Goal: Complete application form

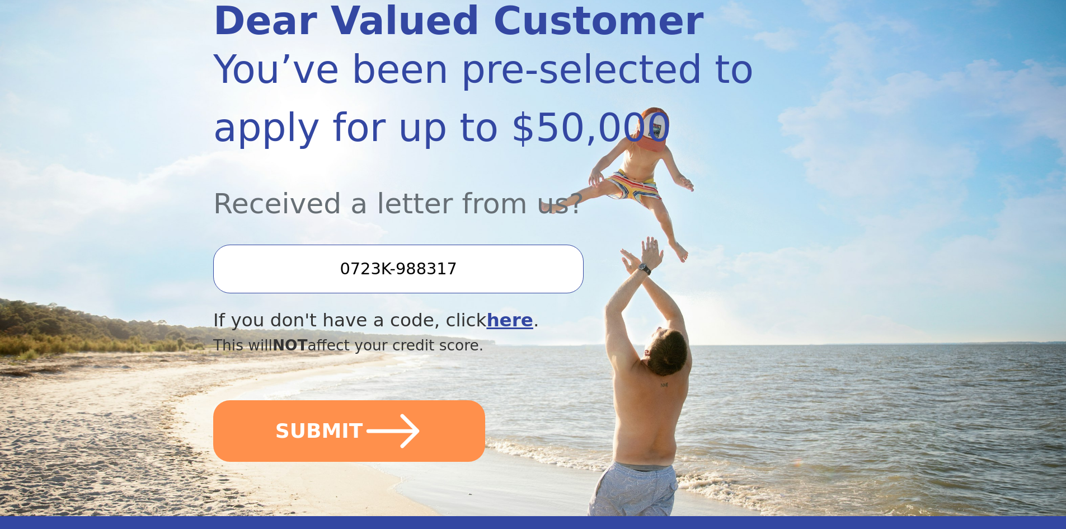
scroll to position [168, 0]
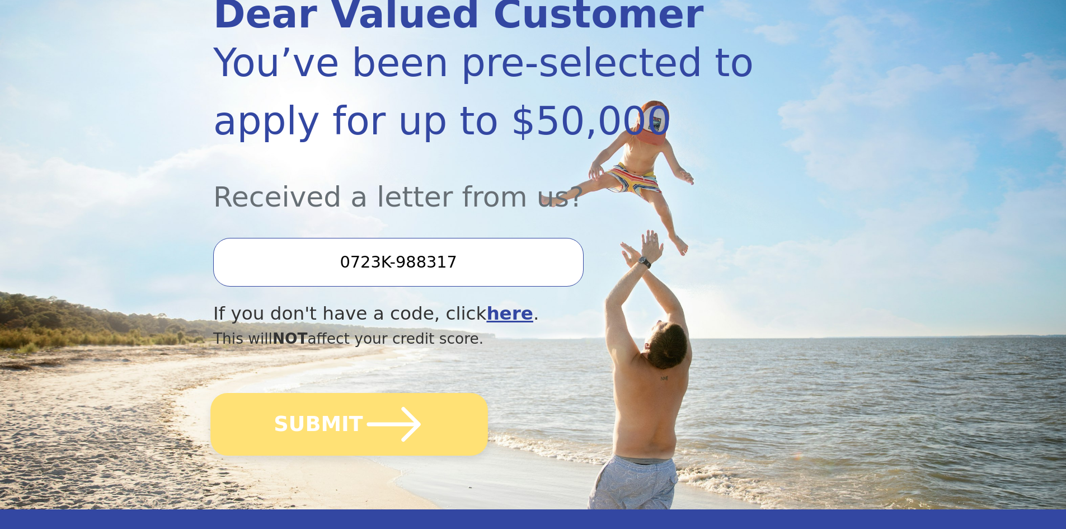
click at [364, 420] on icon "submit" at bounding box center [394, 424] width 62 height 62
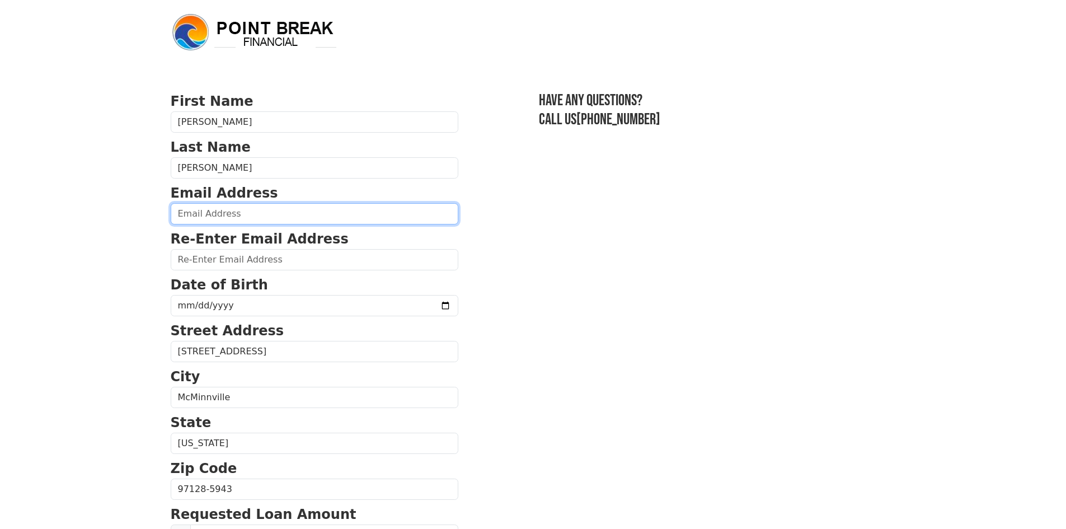
click at [266, 209] on input "email" at bounding box center [315, 213] width 288 height 21
type input "[EMAIL_ADDRESS][DOMAIN_NAME]"
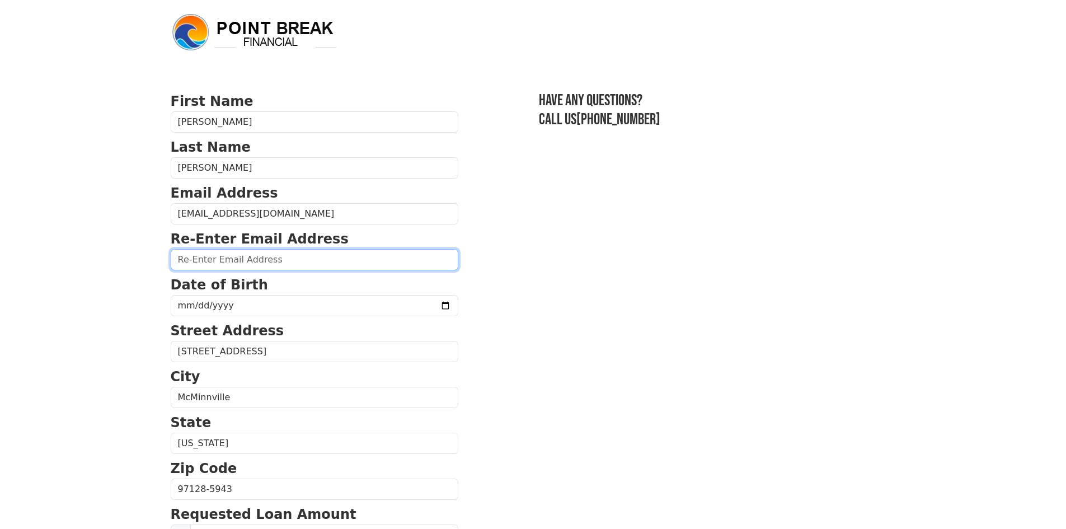
click at [270, 259] on input "email" at bounding box center [315, 259] width 288 height 21
type input "[EMAIL_ADDRESS][DOMAIN_NAME]"
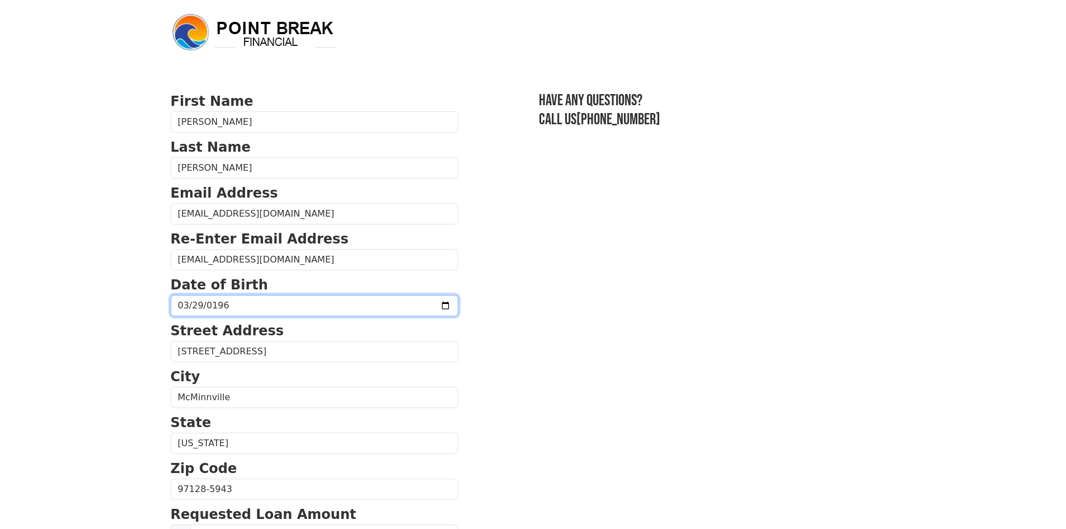
type input "[DATE]"
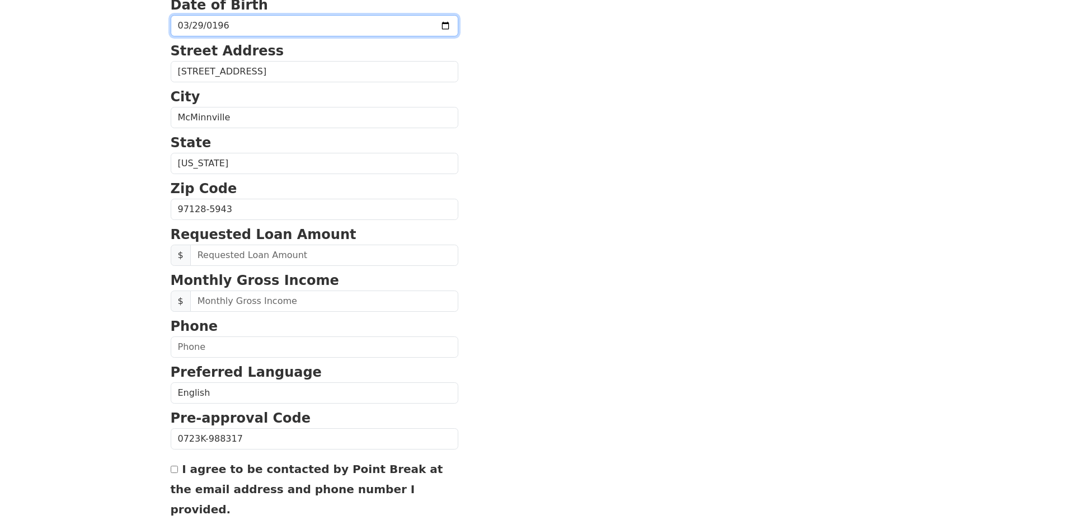
scroll to position [336, 0]
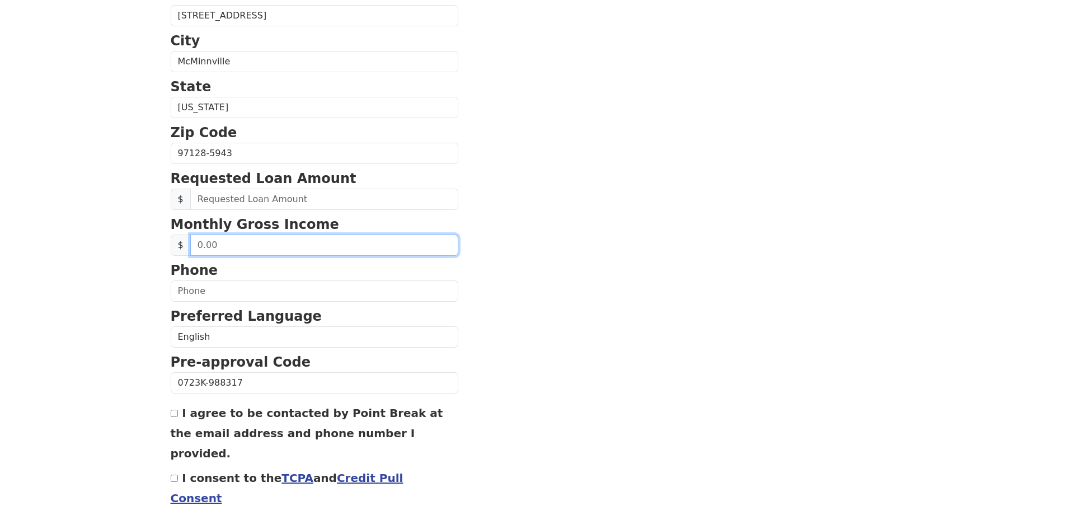
click at [319, 250] on input "text" at bounding box center [324, 244] width 268 height 21
type input "30,000.00"
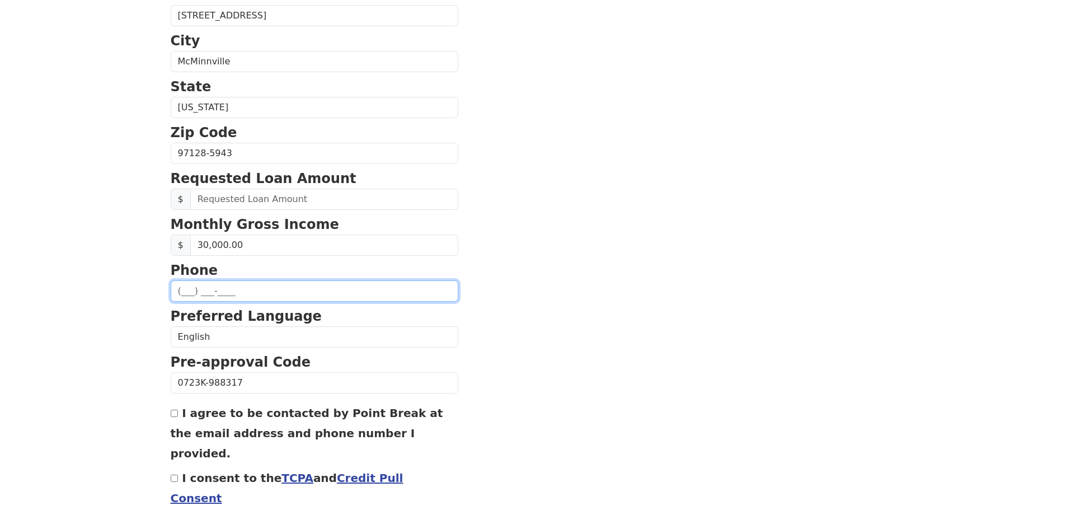
click at [289, 283] on input "text" at bounding box center [315, 290] width 288 height 21
type input "[PHONE_NUMBER]"
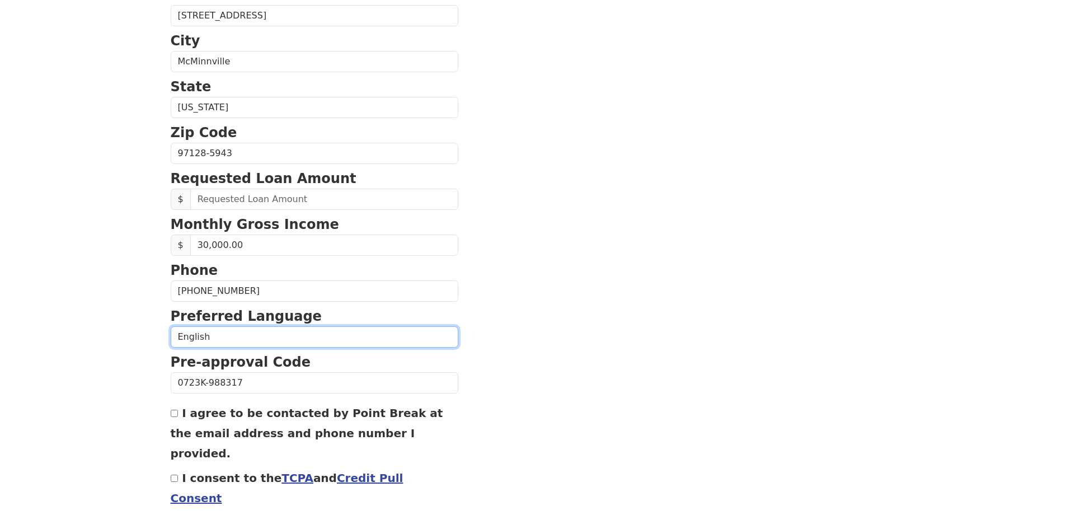
scroll to position [362, 0]
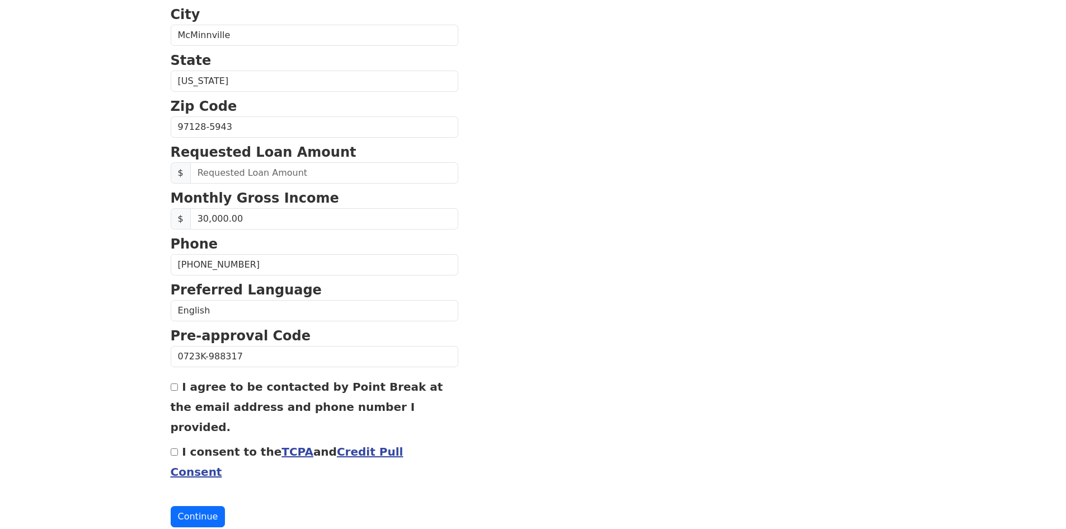
click at [175, 388] on input "I agree to be contacted by Point Break at the email address and phone number I …" at bounding box center [174, 386] width 7 height 7
checkbox input "true"
click at [179, 441] on div "I consent to the TCPA and Credit Pull Consent" at bounding box center [315, 461] width 288 height 40
click at [177, 448] on input "I consent to the TCPA and Credit Pull Consent" at bounding box center [174, 451] width 7 height 7
checkbox input "true"
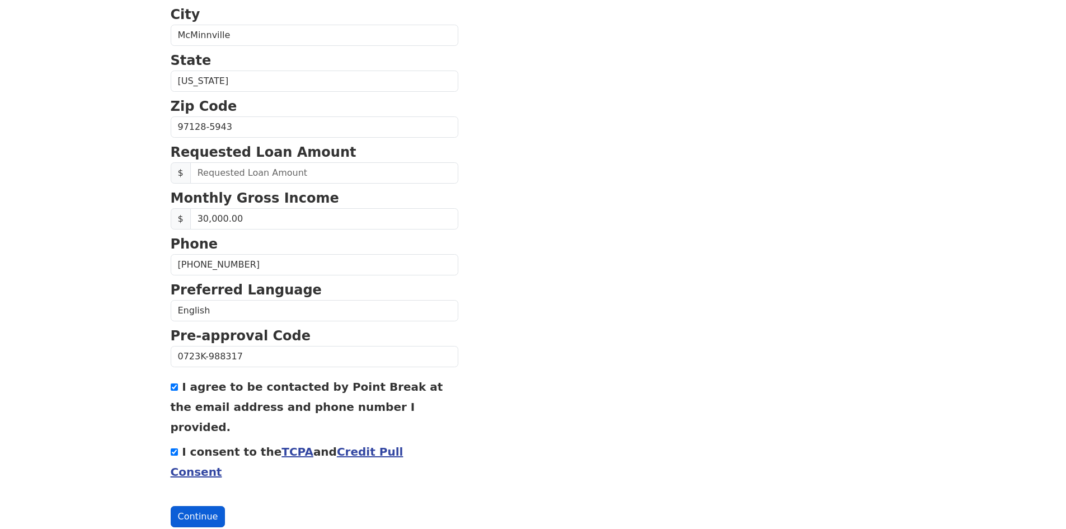
click at [189, 506] on button "Continue" at bounding box center [198, 516] width 55 height 21
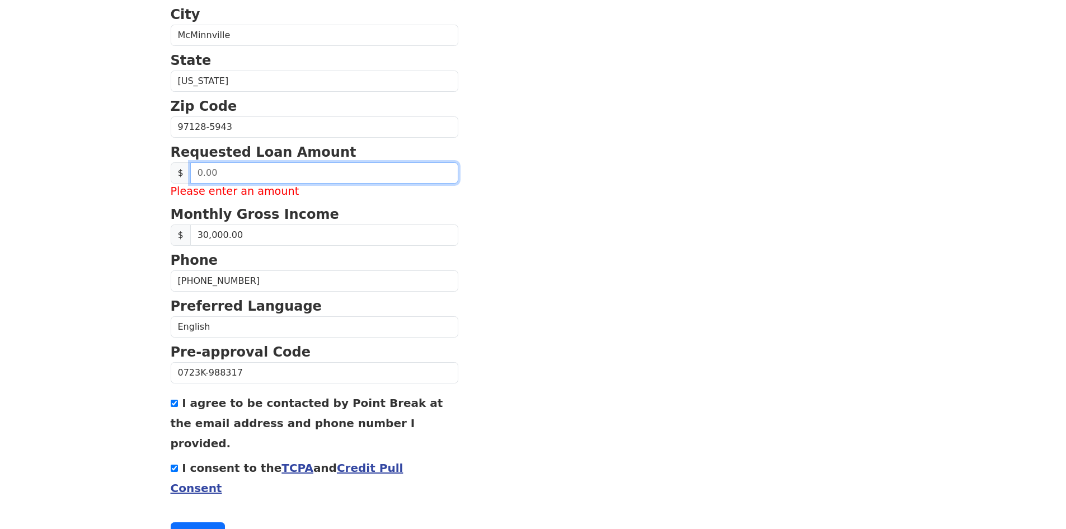
click at [312, 169] on input "text" at bounding box center [324, 172] width 268 height 21
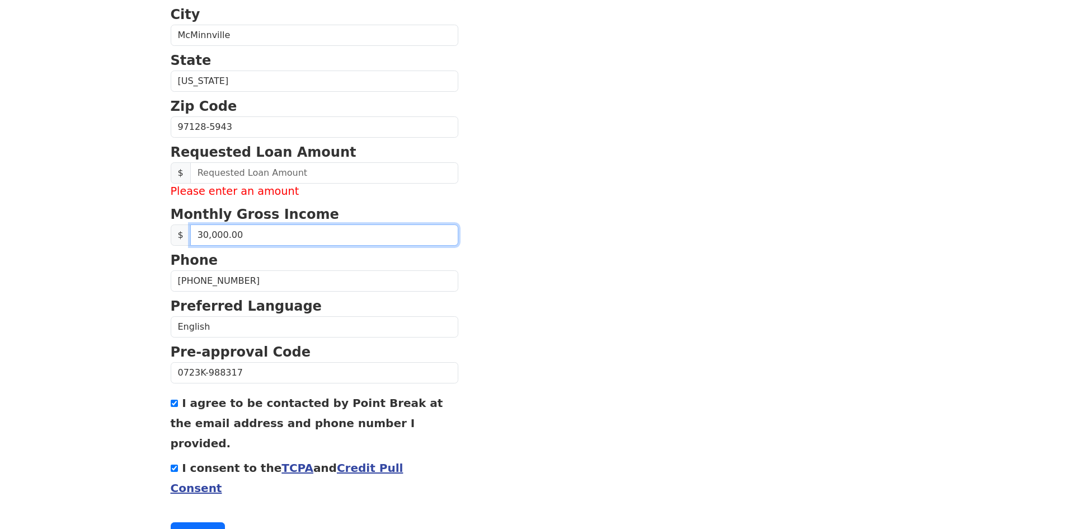
drag, startPoint x: 274, startPoint y: 231, endPoint x: 184, endPoint y: 236, distance: 90.2
click at [184, 236] on div "$ 30,000.00" at bounding box center [315, 234] width 288 height 21
type input "5,500.00"
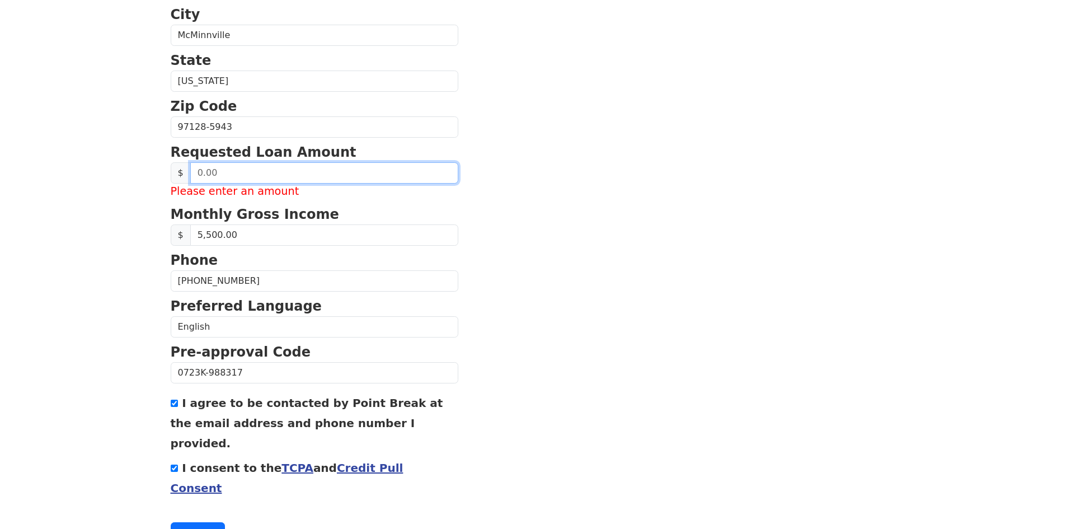
click at [290, 173] on input "text" at bounding box center [324, 172] width 268 height 21
drag, startPoint x: 290, startPoint y: 173, endPoint x: 152, endPoint y: 182, distance: 138.5
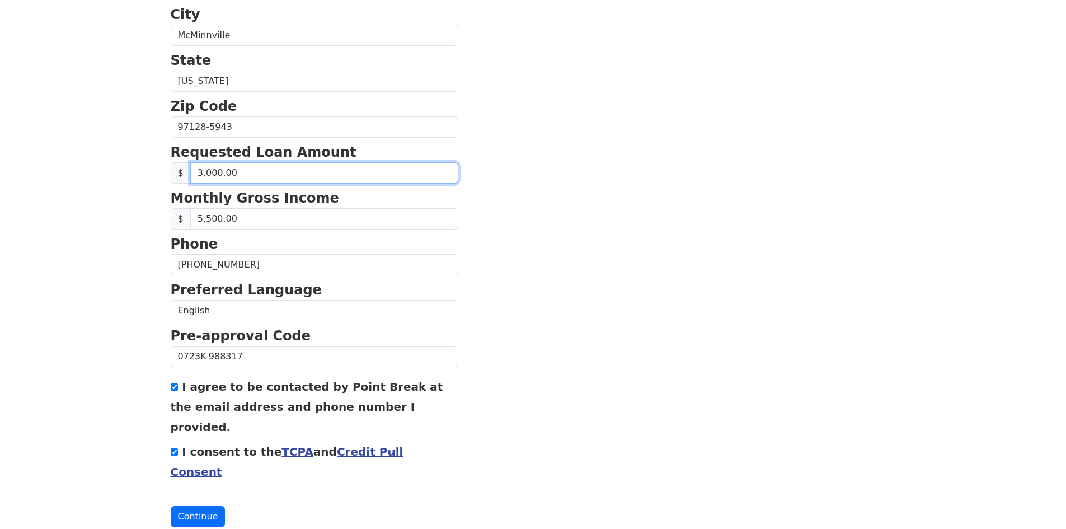
type input "30,000.00"
click at [538, 262] on section "First Name [PERSON_NAME] Last Name [PERSON_NAME] Email Address [EMAIL_ADDRESS][…" at bounding box center [533, 128] width 725 height 798
click at [209, 506] on button "Continue" at bounding box center [198, 516] width 55 height 21
